Goal: Task Accomplishment & Management: Manage account settings

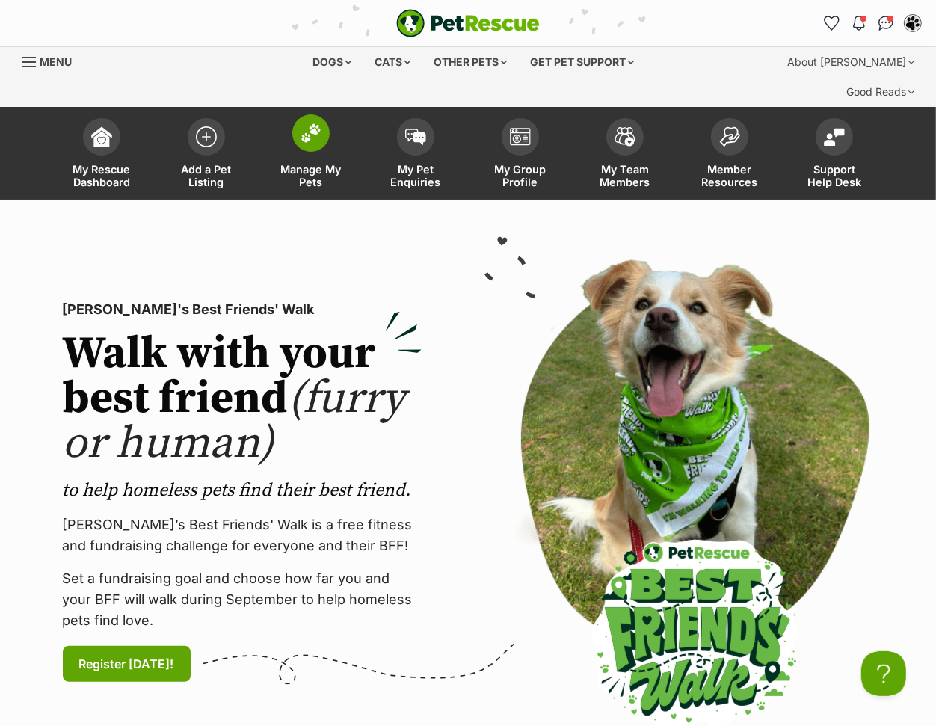
click at [319, 123] on img at bounding box center [311, 132] width 21 height 19
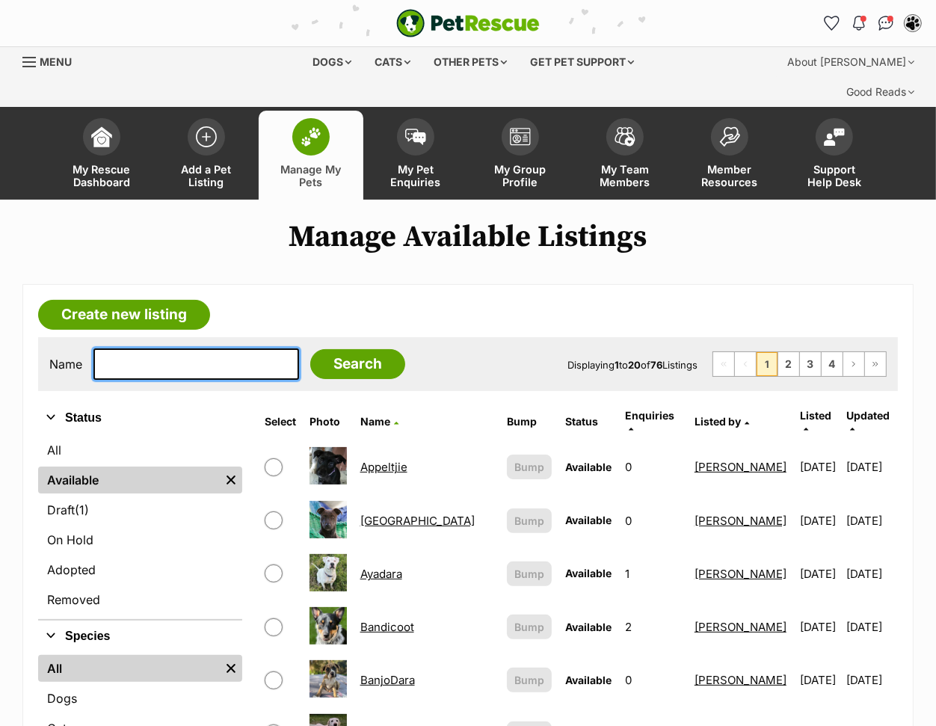
click at [178, 348] on input "text" at bounding box center [196, 363] width 206 height 31
type input "ja"
click at [310, 349] on input "Search" at bounding box center [357, 364] width 95 height 30
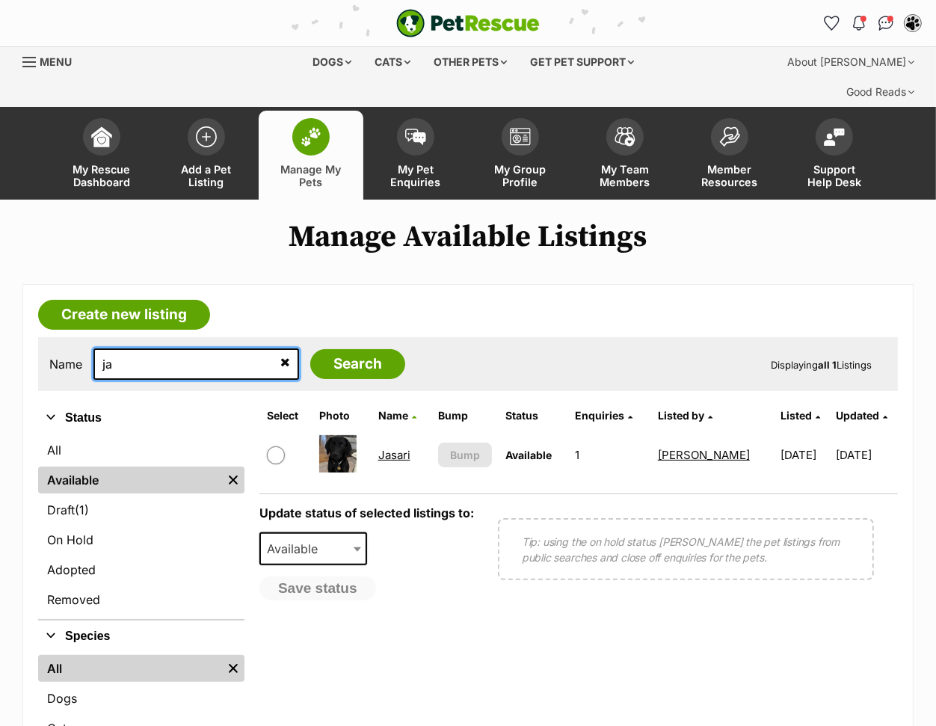
click at [179, 348] on input "ja" at bounding box center [196, 363] width 206 height 31
type input "kru"
click at [310, 349] on input "Search" at bounding box center [357, 364] width 95 height 30
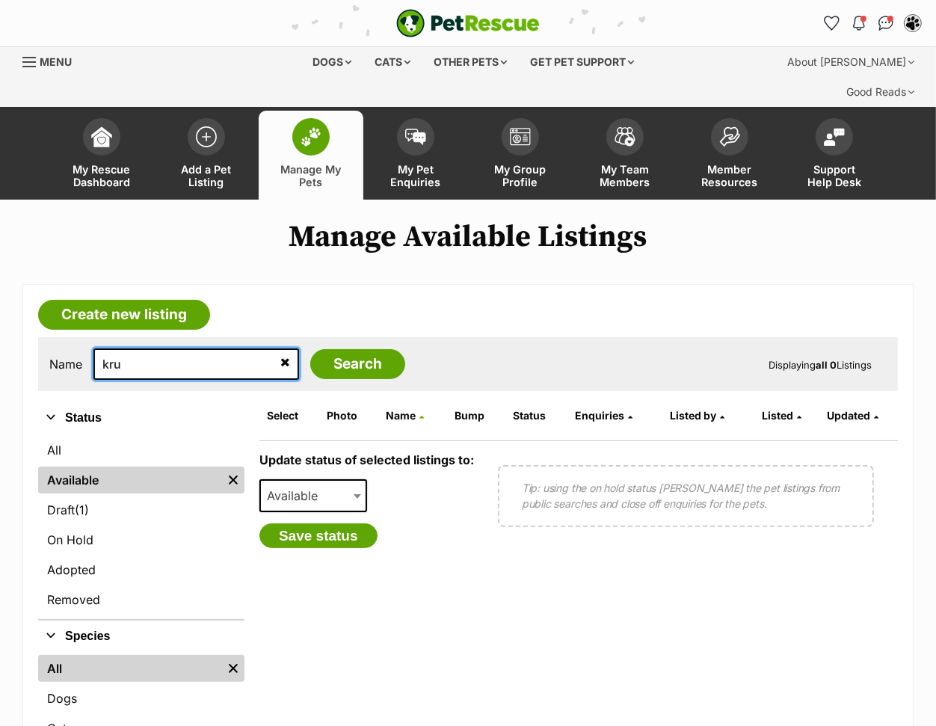
click at [179, 348] on input "kru" at bounding box center [196, 363] width 206 height 31
type input "blo"
click at [310, 349] on input "Search" at bounding box center [357, 364] width 95 height 30
